Goal: Navigation & Orientation: Find specific page/section

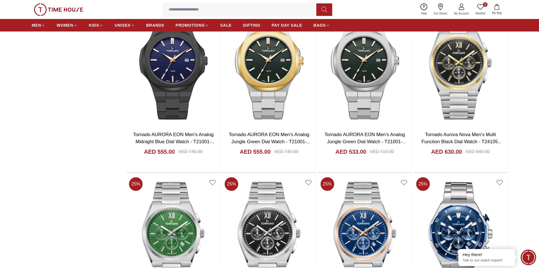
scroll to position [843, 0]
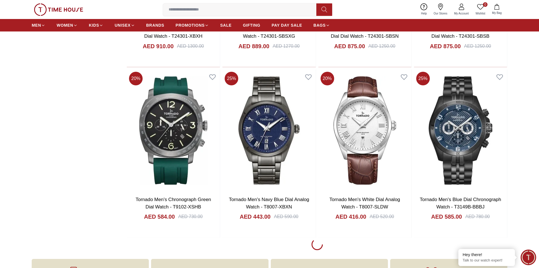
scroll to position [1891, 0]
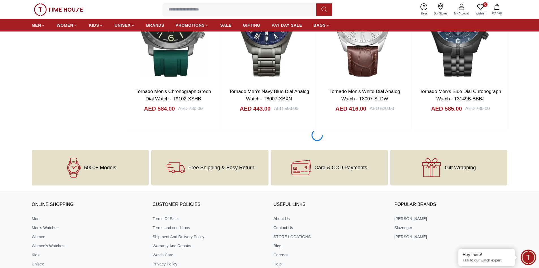
scroll to position [1919, 0]
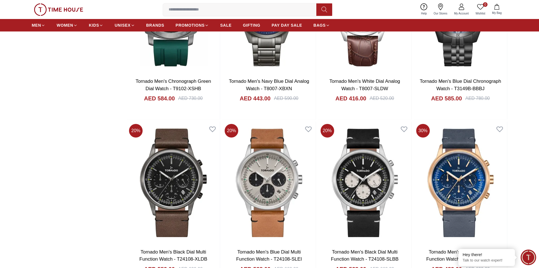
click at [59, 10] on img at bounding box center [58, 9] width 49 height 12
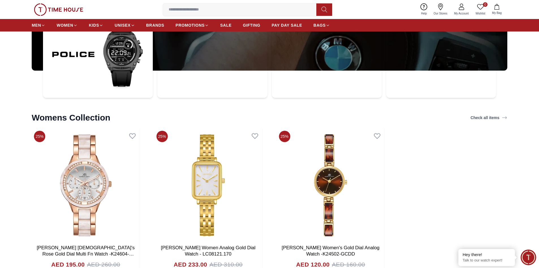
scroll to position [1846, 0]
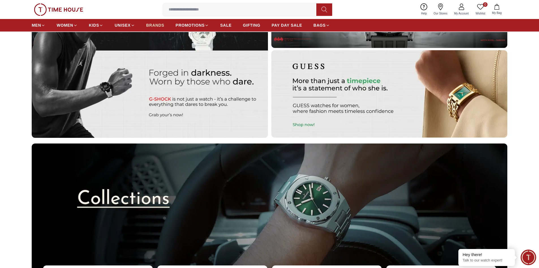
click at [162, 25] on span "BRANDS" at bounding box center [155, 25] width 18 height 6
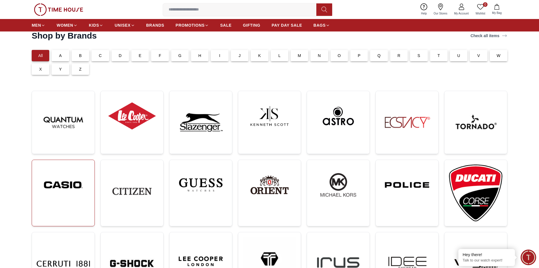
scroll to position [28, 0]
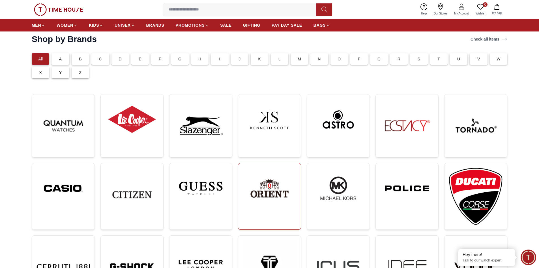
click at [261, 191] on img at bounding box center [270, 188] width 54 height 41
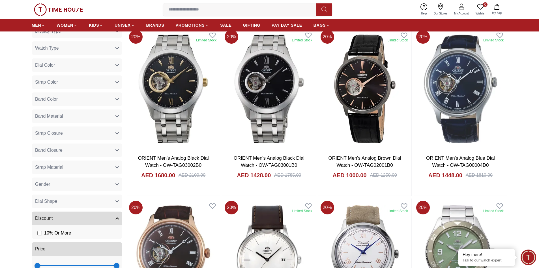
scroll to position [283, 0]
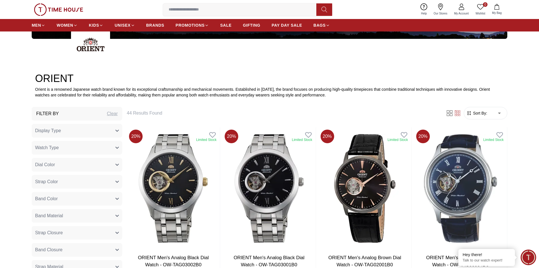
scroll to position [113, 0]
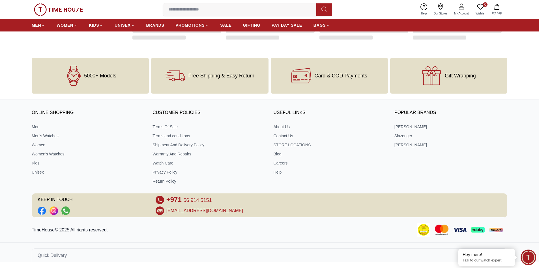
scroll to position [780, 0]
